Goal: Check status: Check status

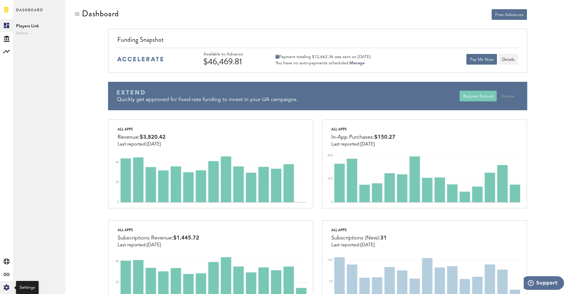
click at [9, 289] on div "Created with Sketch." at bounding box center [6, 287] width 13 height 13
click at [24, 90] on div "Log Out" at bounding box center [39, 89] width 52 height 11
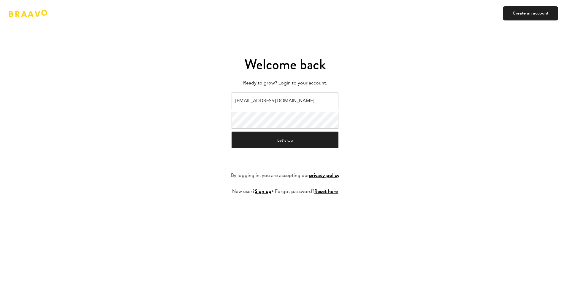
click at [284, 98] on input "[EMAIL_ADDRESS][DOMAIN_NAME]" at bounding box center [285, 101] width 107 height 17
type input "[EMAIL_ADDRESS][DOMAIN_NAME]"
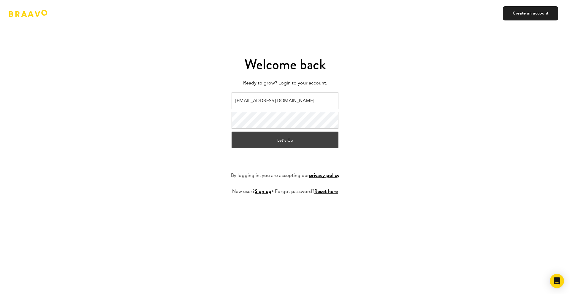
click at [284, 139] on button "Let's Go" at bounding box center [285, 140] width 107 height 17
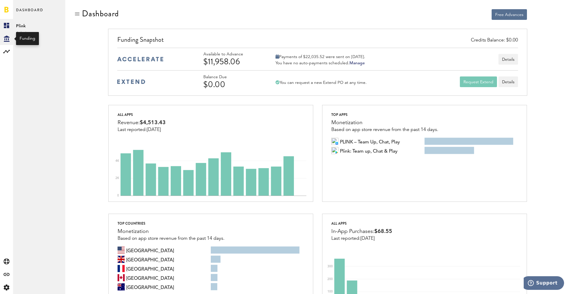
click at [1, 42] on div "Created with Sketch." at bounding box center [6, 38] width 13 height 13
click at [38, 36] on link "Transactions" at bounding box center [39, 38] width 52 height 13
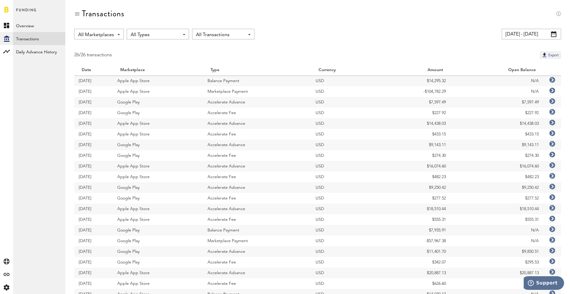
click at [15, 290] on div "Funding Overview Transactions Daily Advance History Plink" at bounding box center [39, 147] width 52 height 294
click at [9, 288] on icon at bounding box center [7, 288] width 6 height 6
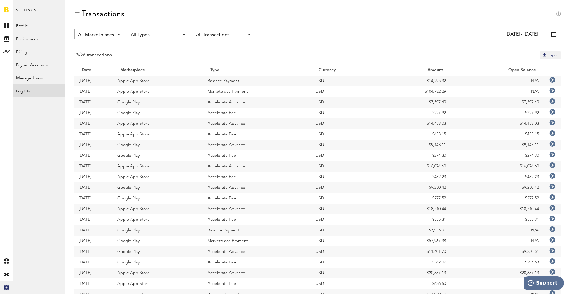
click at [27, 89] on div "Log Out" at bounding box center [39, 89] width 52 height 11
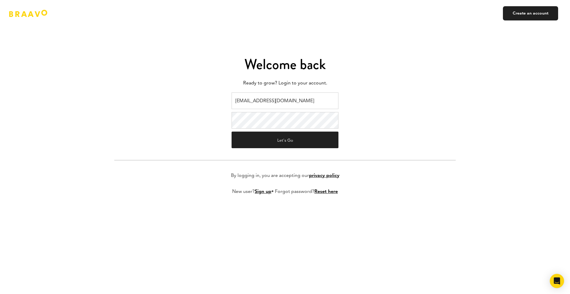
click at [259, 99] on input "[EMAIL_ADDRESS][DOMAIN_NAME]" at bounding box center [285, 101] width 107 height 17
click at [266, 100] on input "braavo@safecalls.live" at bounding box center [285, 101] width 107 height 17
type input "[EMAIL_ADDRESS][DOMAIN_NAME]"
click at [278, 145] on button "Let's Go" at bounding box center [285, 140] width 107 height 17
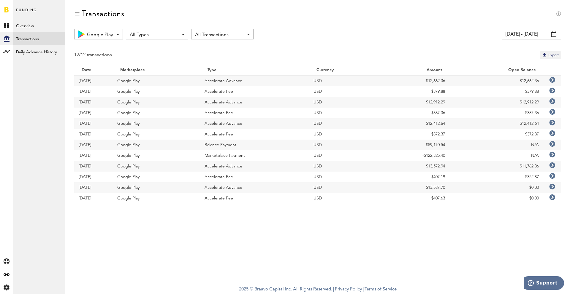
click at [148, 36] on span "All Types" at bounding box center [154, 35] width 49 height 10
click at [154, 80] on span "Balance Payment" at bounding box center [157, 80] width 50 height 10
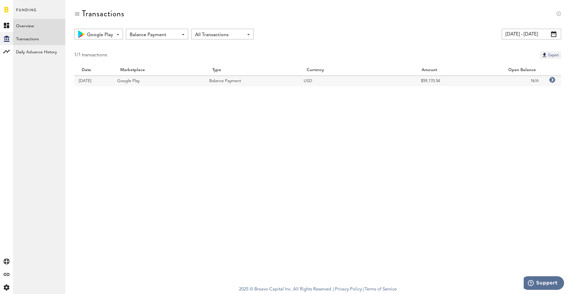
click at [27, 26] on link "Overview" at bounding box center [39, 25] width 52 height 13
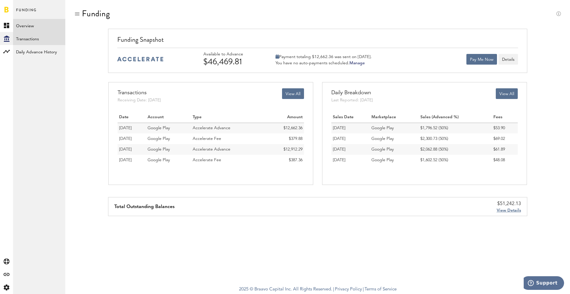
click at [27, 39] on link "Transactions" at bounding box center [39, 38] width 52 height 13
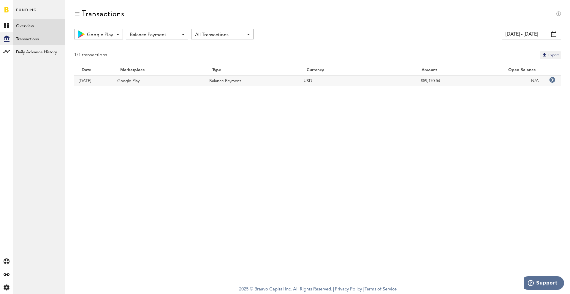
click at [28, 25] on link "Overview" at bounding box center [39, 25] width 52 height 13
